Goal: Find specific page/section: Find specific page/section

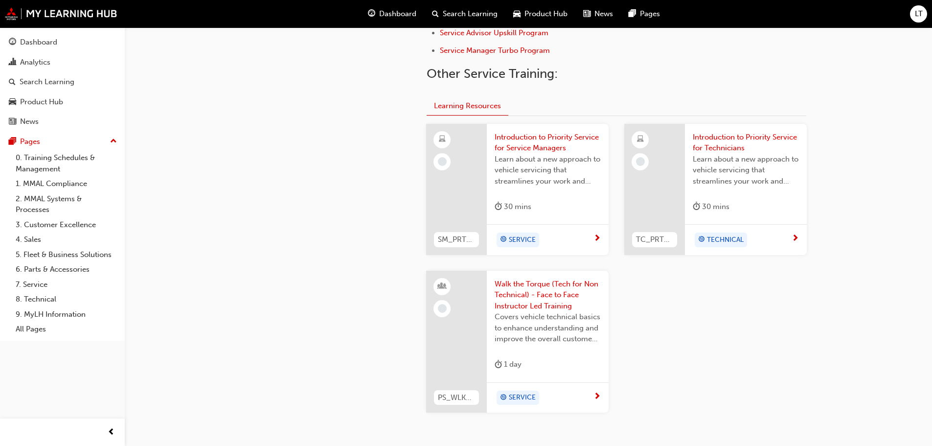
scroll to position [429, 0]
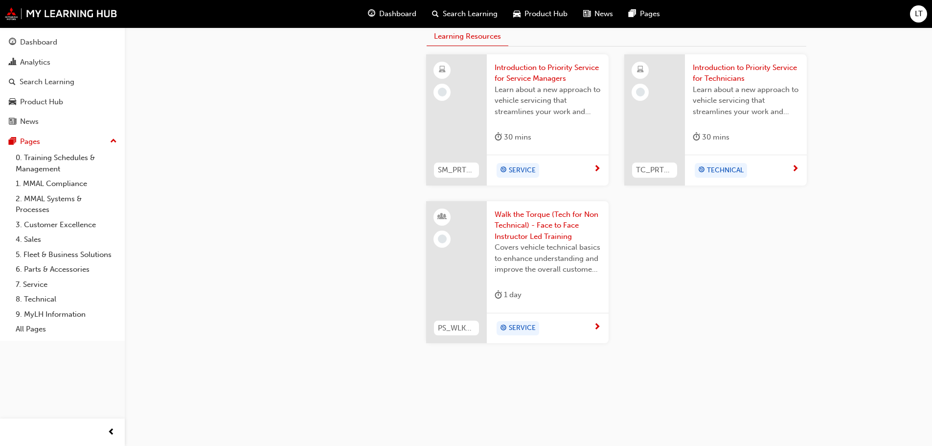
click at [754, 69] on span "Introduction to Priority Service for Technicians" at bounding box center [746, 73] width 106 height 22
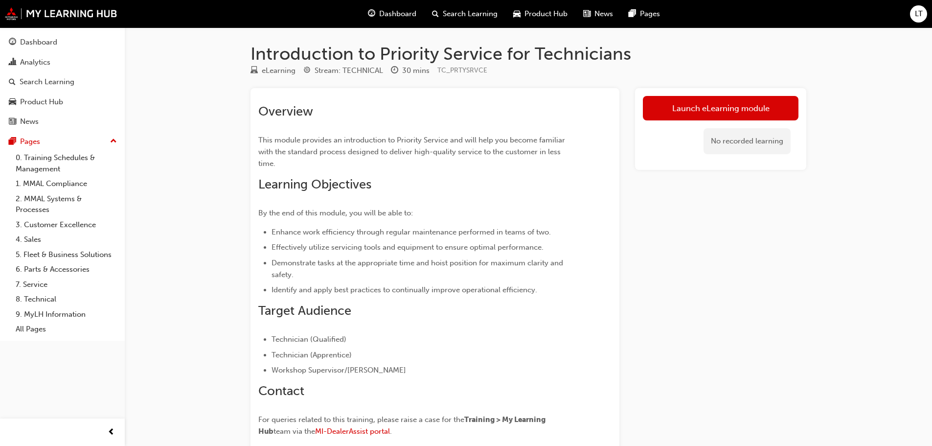
click at [416, 11] on span "Dashboard" at bounding box center [397, 13] width 37 height 11
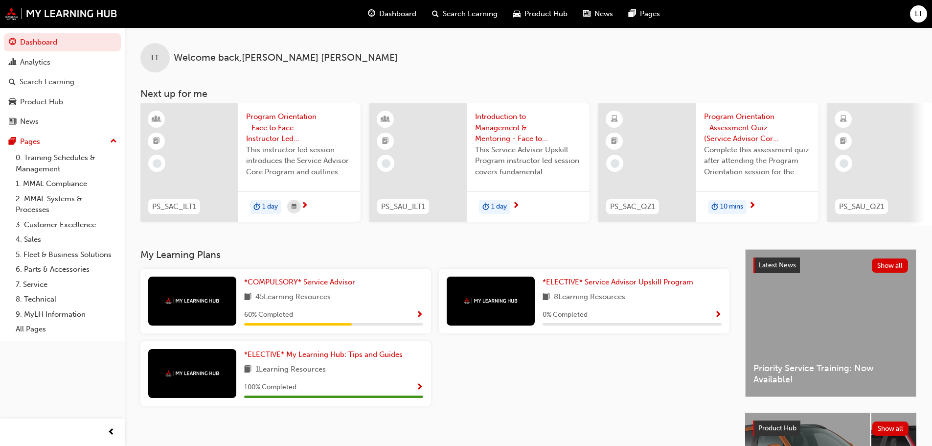
click at [914, 20] on div "LT" at bounding box center [918, 13] width 17 height 17
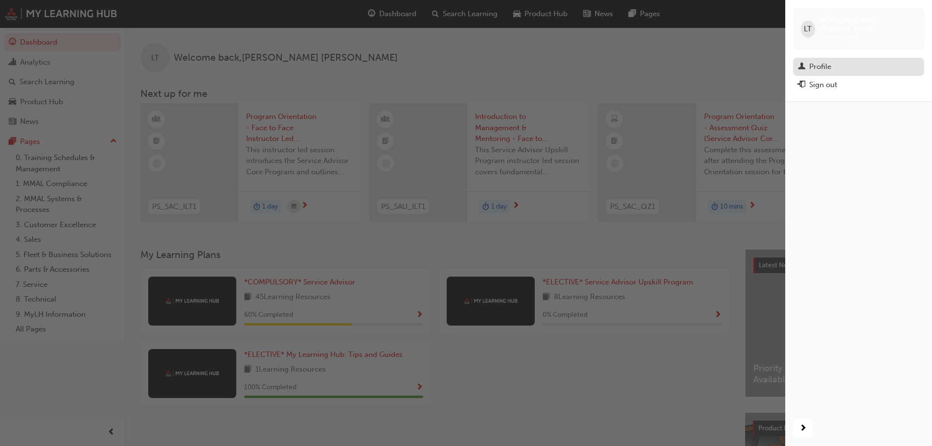
click at [812, 61] on div "Profile" at bounding box center [820, 66] width 22 height 11
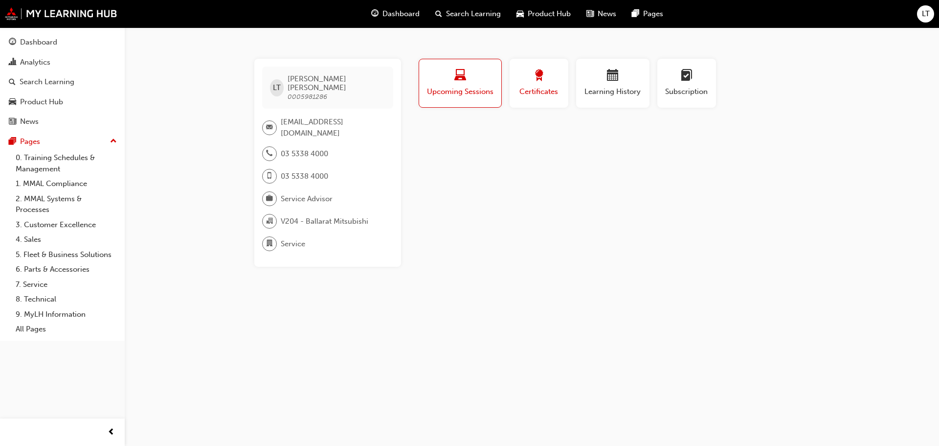
click at [561, 88] on button "Certificates" at bounding box center [539, 83] width 59 height 49
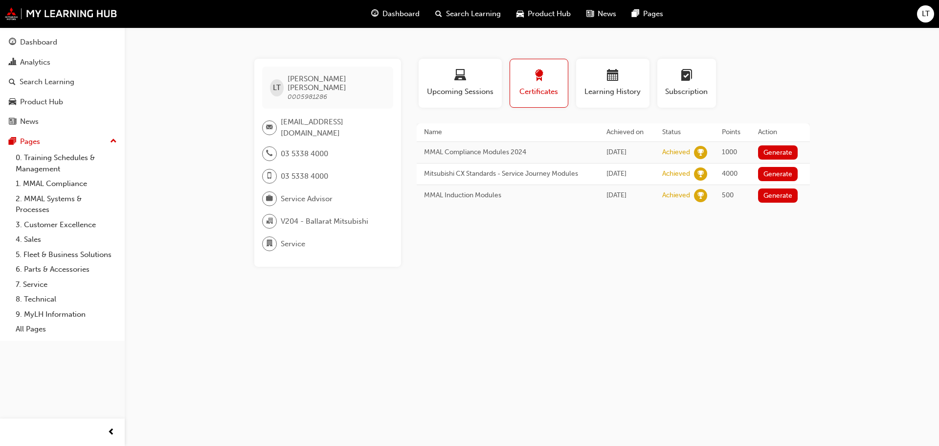
click at [932, 12] on div "Dashboard Search Learning Product Hub News Pages LT" at bounding box center [469, 14] width 939 height 28
click at [915, 24] on div "Dashboard Search Learning Product Hub News Pages LT" at bounding box center [469, 14] width 939 height 28
click at [923, 17] on span "LT" at bounding box center [926, 13] width 8 height 11
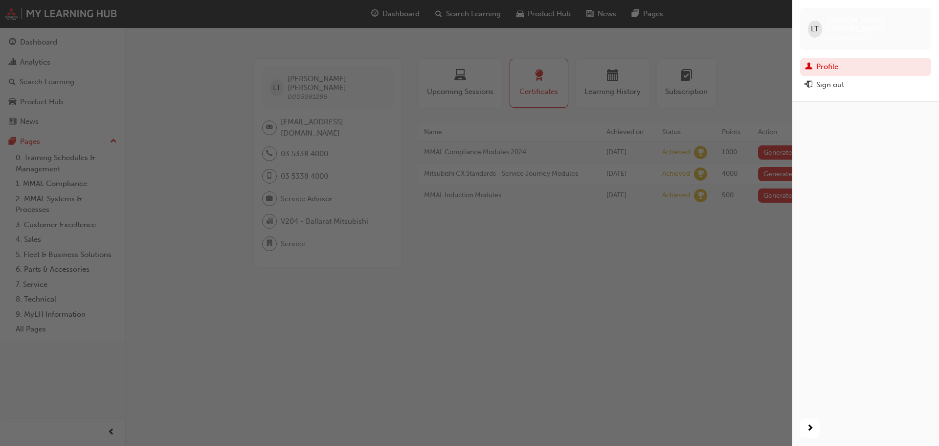
click at [816, 23] on span "LT" at bounding box center [815, 28] width 8 height 11
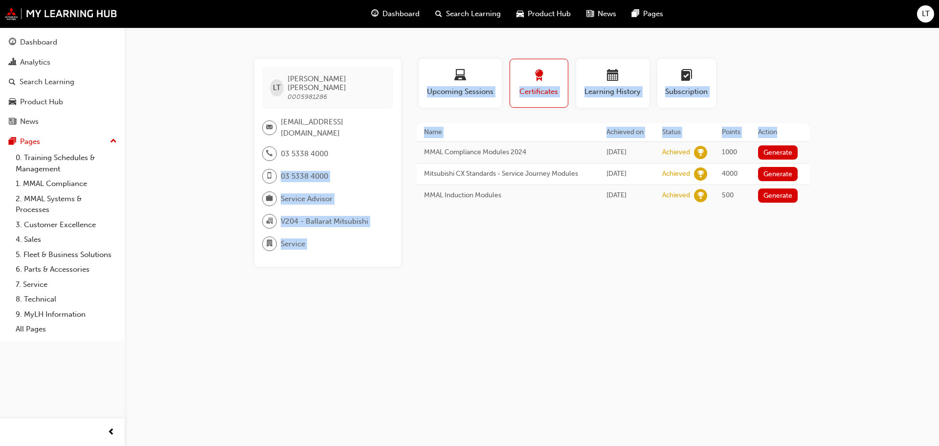
drag, startPoint x: 788, startPoint y: 134, endPoint x: 416, endPoint y: 136, distance: 372.3
click at [416, 136] on div "LT [PERSON_NAME] 0005981286 [EMAIL_ADDRESS][DOMAIN_NAME] 03 5338 4000 03 5338 4…" at bounding box center [532, 163] width 587 height 208
click at [495, 126] on th "Name" at bounding box center [508, 132] width 182 height 18
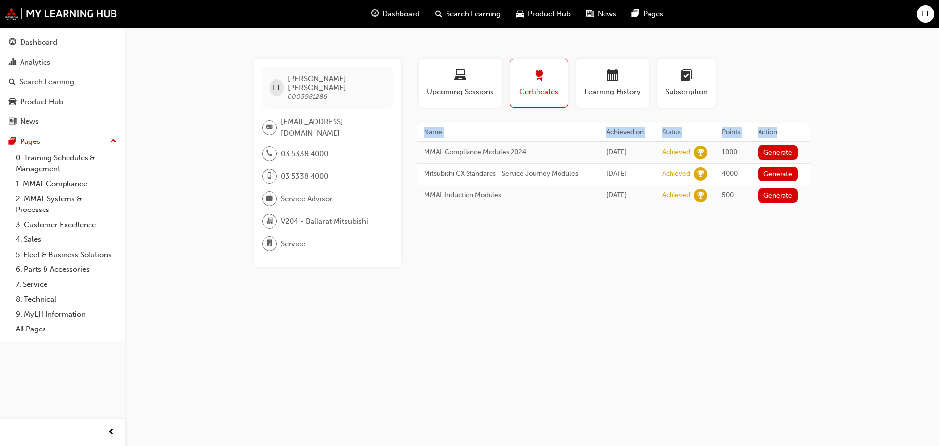
drag, startPoint x: 785, startPoint y: 133, endPoint x: 420, endPoint y: 129, distance: 365.0
click at [420, 129] on tr "Name Achieved on Status Points Action" at bounding box center [613, 132] width 393 height 18
click at [887, 127] on div "LT [PERSON_NAME] 0005981286 [EMAIL_ADDRESS][DOMAIN_NAME] 03 5338 4000 03 5338 4…" at bounding box center [469, 223] width 939 height 446
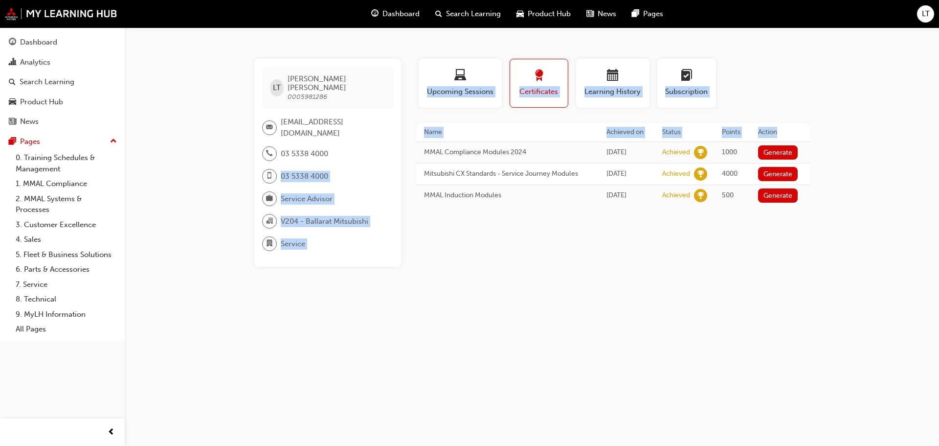
drag, startPoint x: 792, startPoint y: 133, endPoint x: 412, endPoint y: 127, distance: 379.2
click at [412, 127] on div "LT [PERSON_NAME] 0005981286 [EMAIL_ADDRESS][DOMAIN_NAME] 03 5338 4000 03 5338 4…" at bounding box center [532, 163] width 587 height 208
click at [789, 127] on th "Action" at bounding box center [780, 132] width 59 height 18
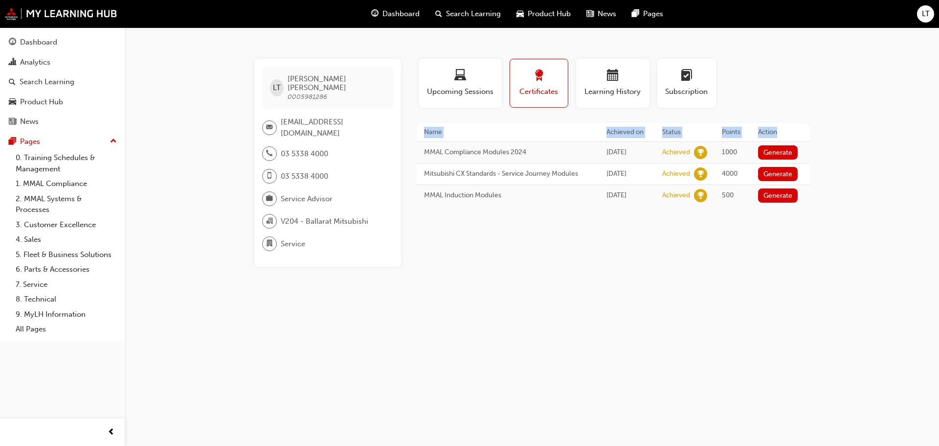
drag, startPoint x: 784, startPoint y: 133, endPoint x: 423, endPoint y: 133, distance: 360.6
click at [423, 132] on tr "Name Achieved on Status Points Action" at bounding box center [613, 132] width 393 height 18
click at [823, 130] on div "LT [PERSON_NAME] 0005981286 [EMAIL_ADDRESS][DOMAIN_NAME] 03 5338 4000 03 5338 4…" at bounding box center [532, 163] width 587 height 208
drag, startPoint x: 811, startPoint y: 130, endPoint x: 581, endPoint y: 123, distance: 230.5
click at [504, 122] on div "LT [PERSON_NAME] 0005981286 [EMAIL_ADDRESS][DOMAIN_NAME] 03 5338 4000 03 5338 4…" at bounding box center [532, 163] width 587 height 208
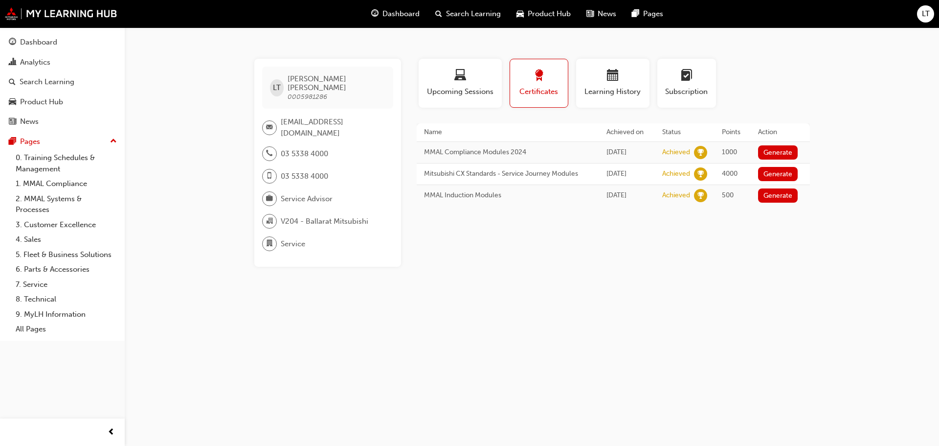
click at [825, 133] on div "LT [PERSON_NAME] 0005981286 [EMAIL_ADDRESS][DOMAIN_NAME] 03 5338 4000 03 5338 4…" at bounding box center [532, 163] width 587 height 208
drag, startPoint x: 789, startPoint y: 133, endPoint x: 489, endPoint y: 152, distance: 300.5
click at [433, 142] on table "Name Achieved on Status Points Action MMAL Compliance Modules 2024 [DATE] Achie…" at bounding box center [613, 164] width 393 height 83
click at [798, 132] on th "Action" at bounding box center [780, 132] width 59 height 18
drag, startPoint x: 784, startPoint y: 133, endPoint x: 426, endPoint y: 127, distance: 358.2
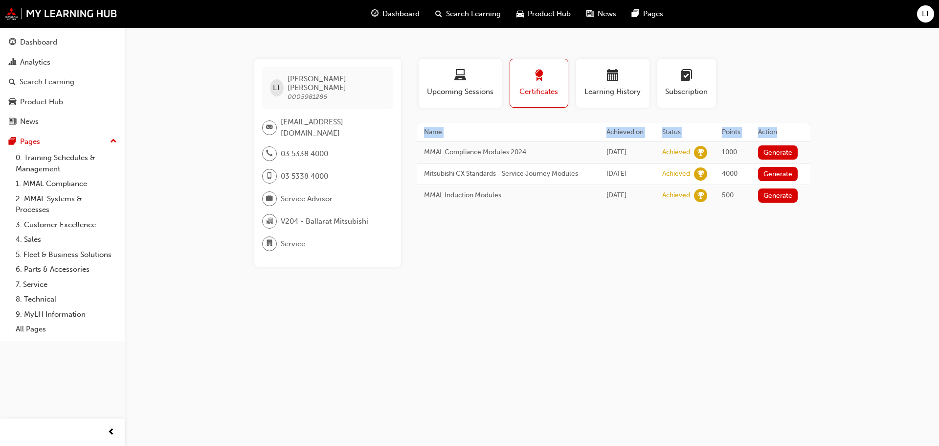
click at [426, 127] on tr "Name Achieved on Status Points Action" at bounding box center [613, 132] width 393 height 18
click at [611, 81] on span "calendar-icon" at bounding box center [613, 75] width 12 height 13
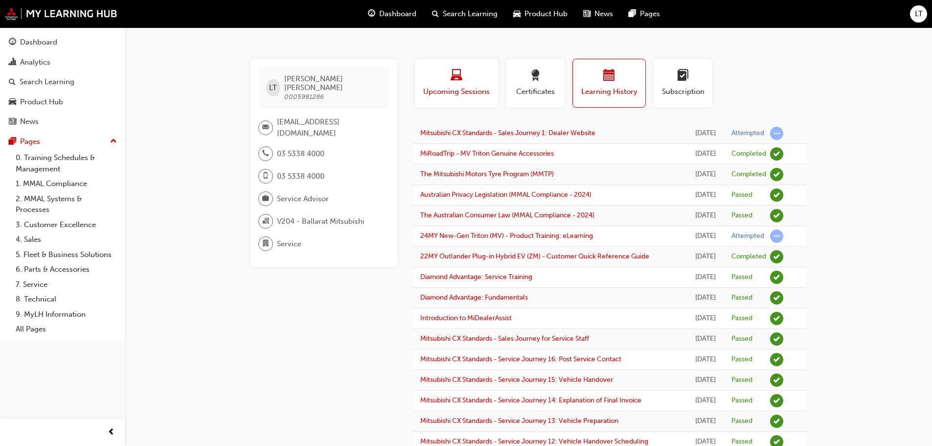
drag, startPoint x: 315, startPoint y: 429, endPoint x: 454, endPoint y: 86, distance: 369.6
click at [344, 299] on div "LT [PERSON_NAME] 0005981286 [EMAIL_ADDRESS][DOMAIN_NAME] 03 5338 4000 03 5338 4…" at bounding box center [331, 420] width 162 height 722
